Goal: Task Accomplishment & Management: Manage account settings

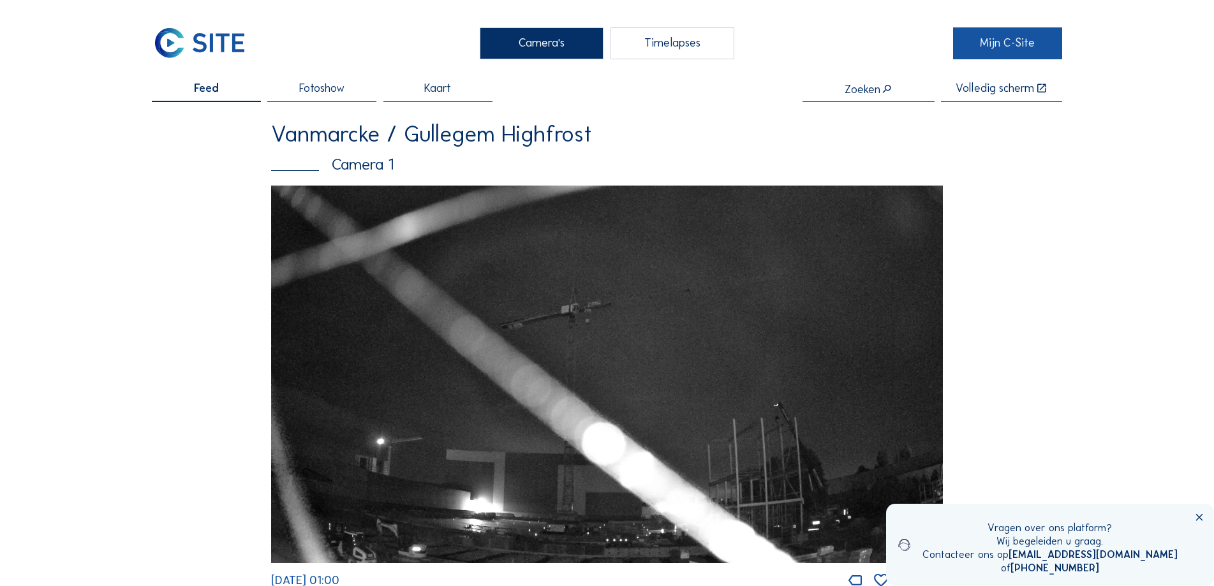
click at [981, 45] on link "Mijn C-Site" at bounding box center [1007, 43] width 109 height 32
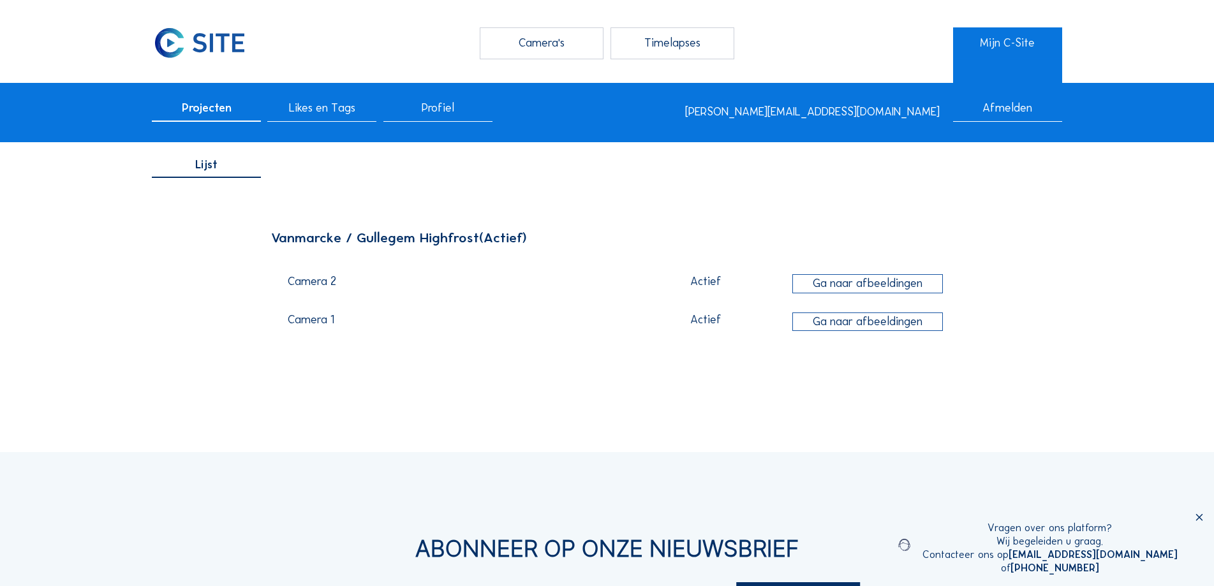
click at [1000, 111] on div "Afmelden" at bounding box center [1007, 112] width 109 height 19
